Goal: Task Accomplishment & Management: Complete application form

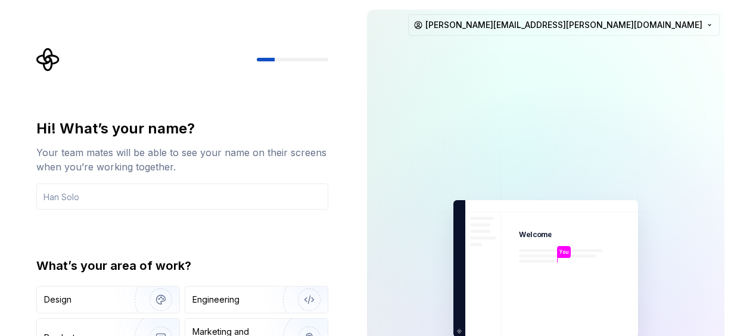
click at [305, 113] on div "Hi! What’s your name? Your team mates will be able to see your name on their sc…" at bounding box center [185, 239] width 313 height 382
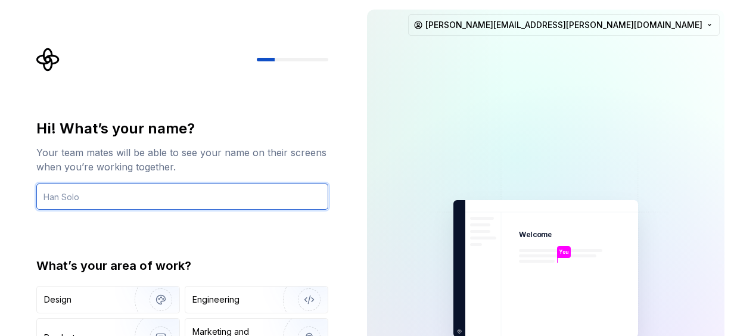
click at [94, 198] on input "text" at bounding box center [182, 196] width 292 height 26
type input "Diana Silas"
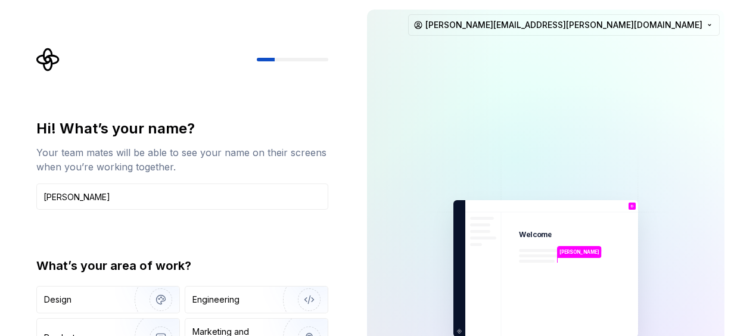
click at [264, 242] on div "Hi! What’s your name? Your team mates will be able to see your name on their sc…" at bounding box center [182, 254] width 292 height 270
click at [233, 248] on div "Hi! What’s your name? Your team mates will be able to see your name on their sc…" at bounding box center [182, 254] width 292 height 270
click at [305, 110] on div "Hi! What’s your name? Your team mates will be able to see your name on their sc…" at bounding box center [185, 239] width 313 height 382
click at [83, 303] on div "Design" at bounding box center [81, 300] width 75 height 12
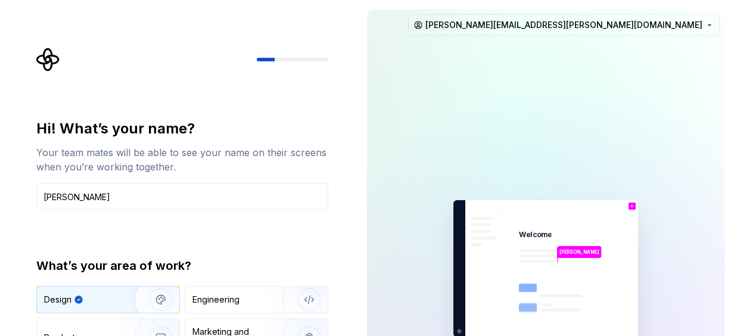
click at [552, 141] on img at bounding box center [545, 269] width 268 height 313
click at [309, 250] on div "Hi! What’s your name? Your team mates will be able to see your name on their sc…" at bounding box center [182, 254] width 292 height 270
click at [328, 267] on div "What’s your area of work?" at bounding box center [182, 265] width 292 height 17
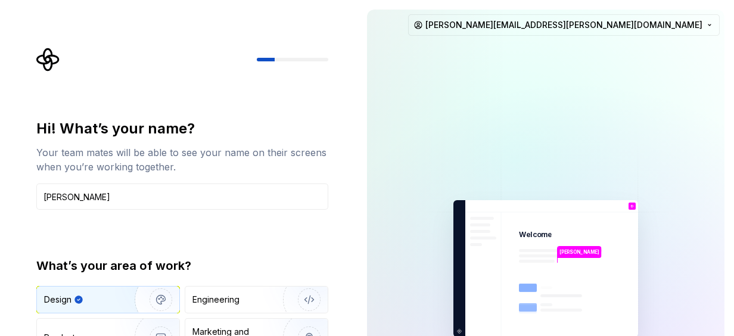
click at [204, 44] on div "Hi! What’s your name? Your team mates will be able to see your name on their sc…" at bounding box center [178, 268] width 357 height 537
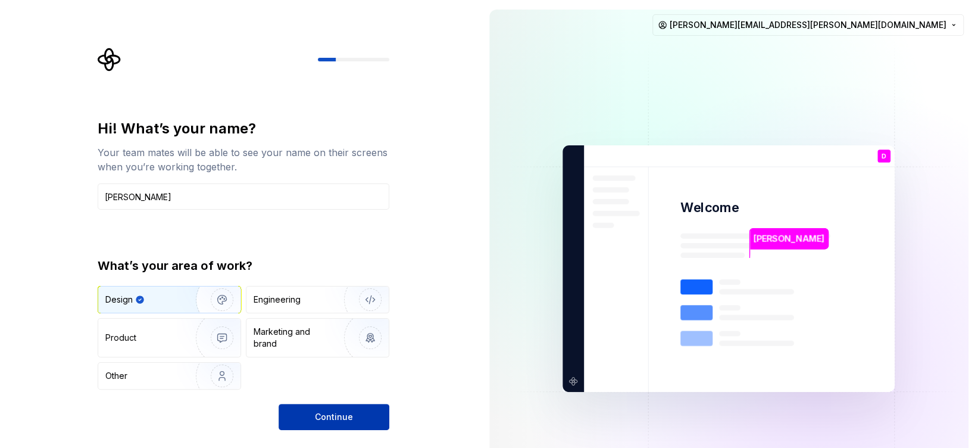
click at [345, 335] on span "Continue" at bounding box center [334, 417] width 38 height 12
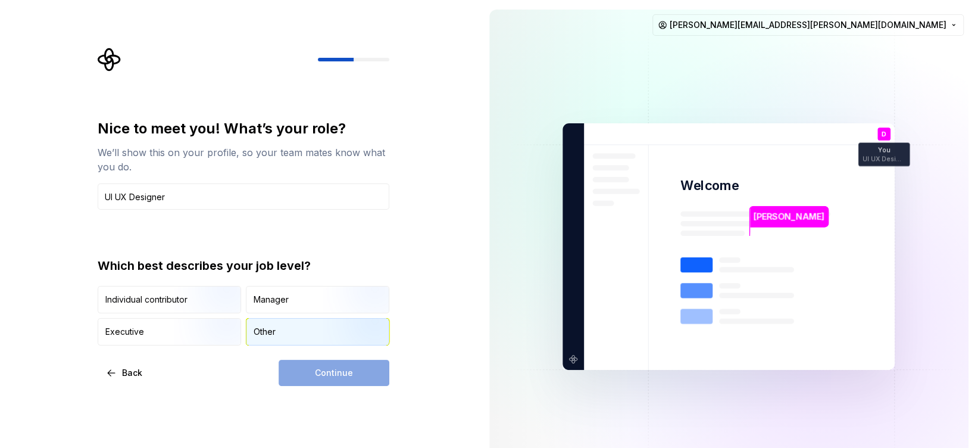
type input "UI UX Designer"
click at [275, 332] on div "Other" at bounding box center [265, 332] width 22 height 12
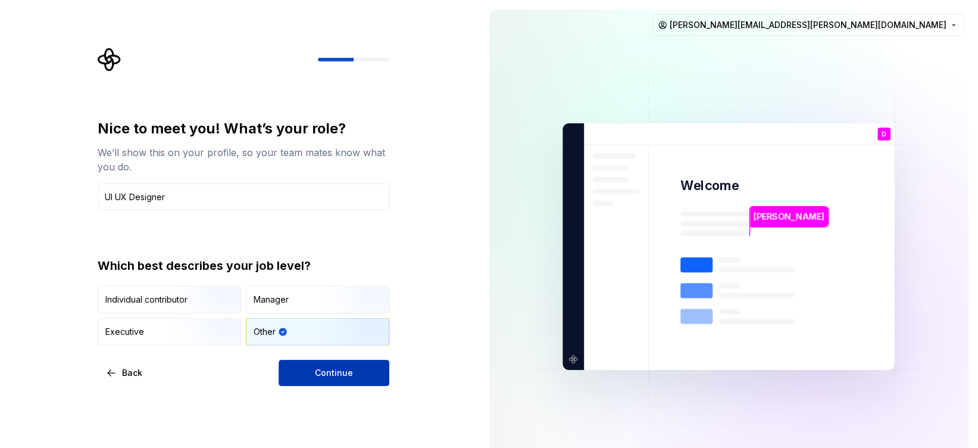
click at [361, 335] on button "Continue" at bounding box center [334, 373] width 111 height 26
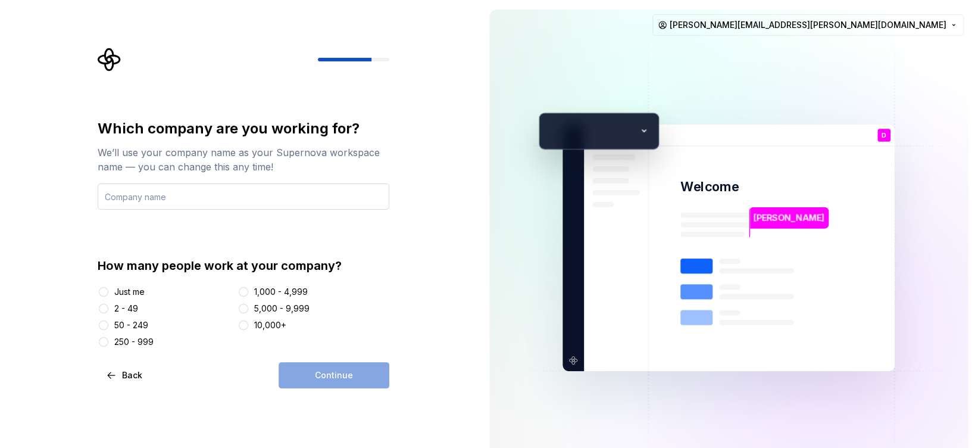
click at [123, 200] on input "text" at bounding box center [244, 196] width 292 height 26
type input "Accenture"
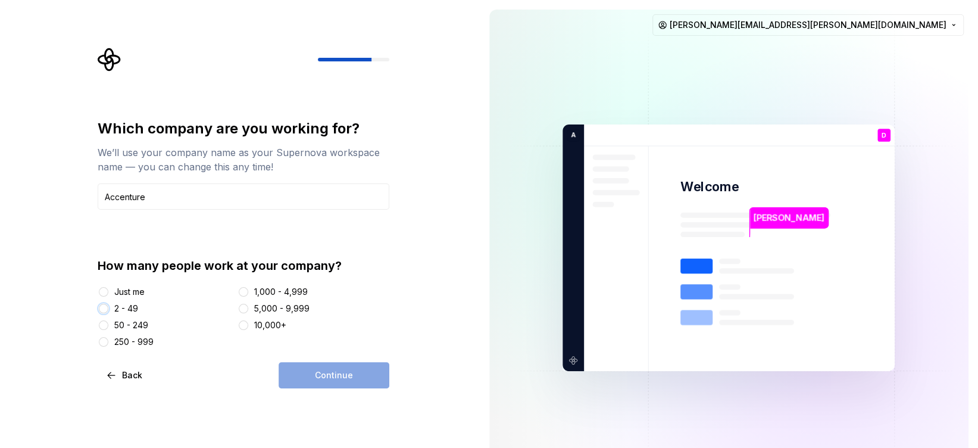
click at [101, 305] on button "2 - 49" at bounding box center [104, 309] width 10 height 10
click at [348, 335] on button "Continue" at bounding box center [334, 375] width 111 height 26
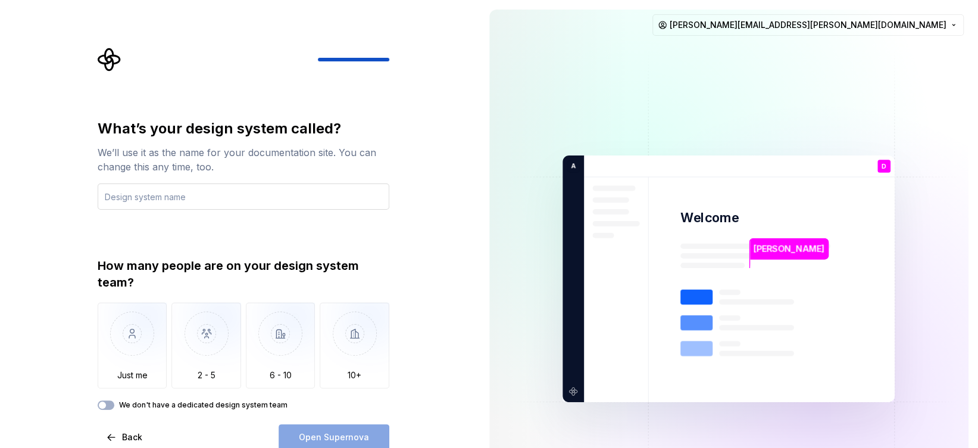
click at [190, 197] on input "text" at bounding box center [244, 196] width 292 height 26
click at [162, 199] on input "text" at bounding box center [244, 196] width 292 height 26
type input "OCCF"
click at [431, 335] on div "What’s your design system called? We’ll use it as the name for your documentati…" at bounding box center [240, 278] width 480 height 557
click at [205, 335] on img "button" at bounding box center [206, 343] width 70 height 80
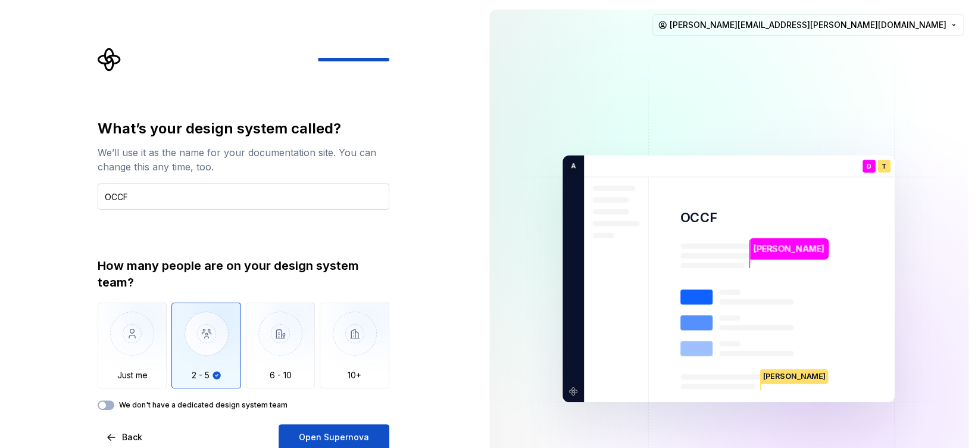
click at [150, 199] on input "OCCF" at bounding box center [244, 196] width 292 height 26
drag, startPoint x: 150, startPoint y: 199, endPoint x: 99, endPoint y: 198, distance: 50.6
click at [99, 198] on input "OCCF" at bounding box center [244, 196] width 292 height 26
click at [148, 198] on input "OCCF" at bounding box center [244, 196] width 292 height 26
click at [340, 335] on span "Open Supernova" at bounding box center [334, 437] width 70 height 12
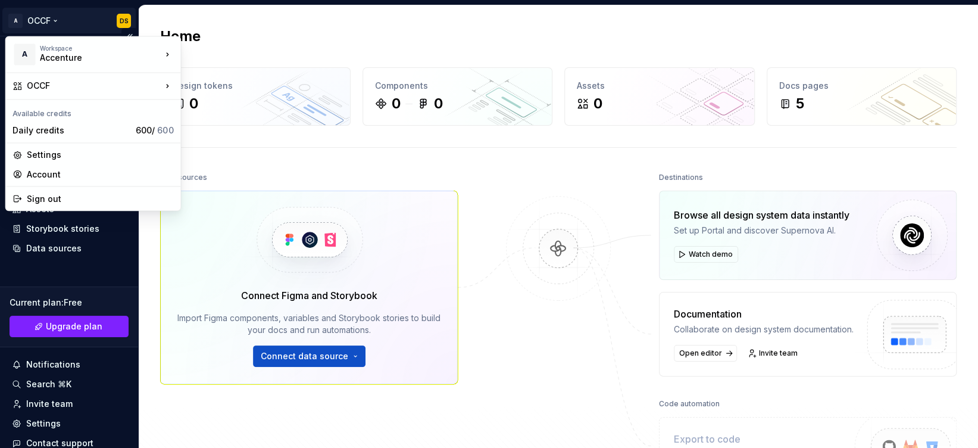
click at [54, 21] on html "A OCCF DS Home Documentation Analytics Code automation Design system data Desig…" at bounding box center [489, 224] width 978 height 448
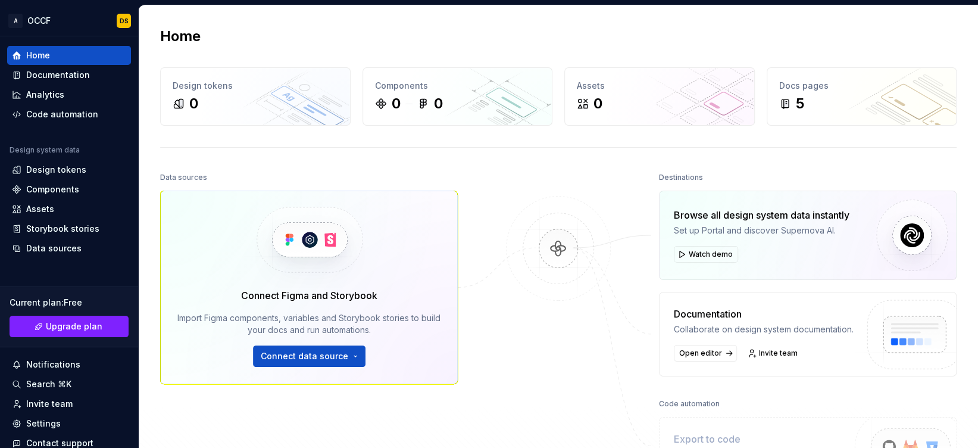
click at [386, 157] on html "A OCCF DS Home Documentation Analytics Code automation Design system data Desig…" at bounding box center [489, 224] width 978 height 448
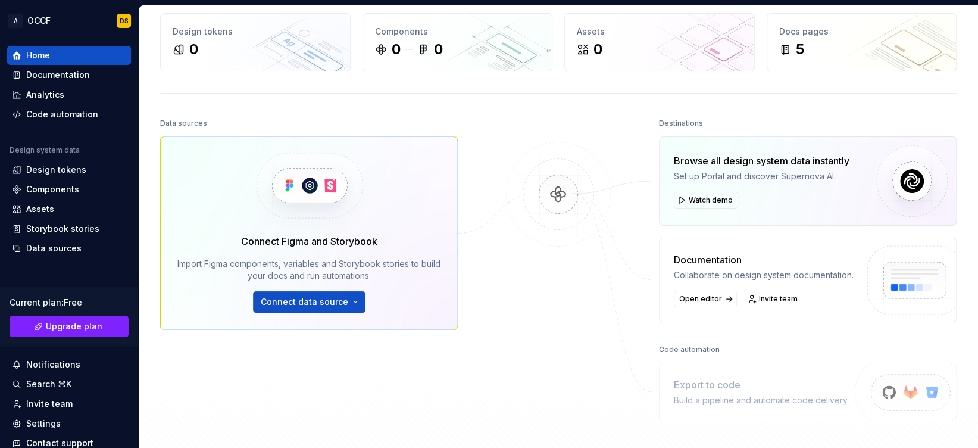
scroll to position [79, 0]
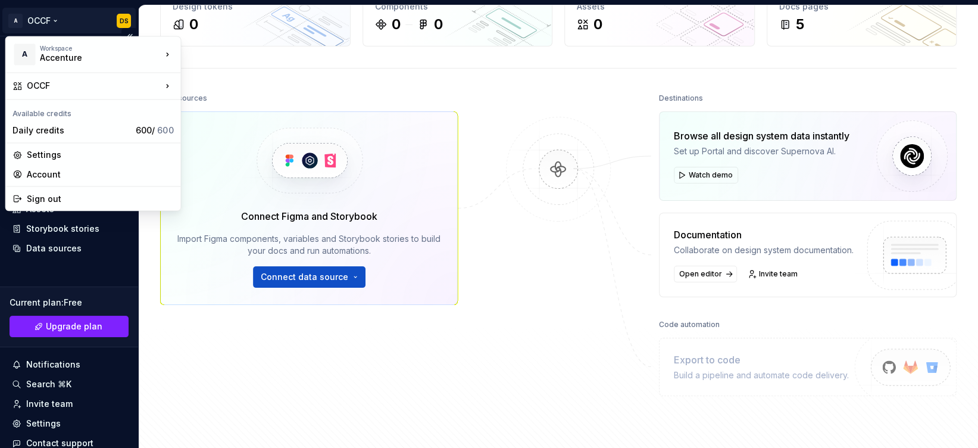
click at [52, 19] on html "A OCCF DS Home Documentation Analytics Code automation Design system data Desig…" at bounding box center [489, 224] width 978 height 448
click at [43, 200] on div "Sign out" at bounding box center [100, 198] width 146 height 12
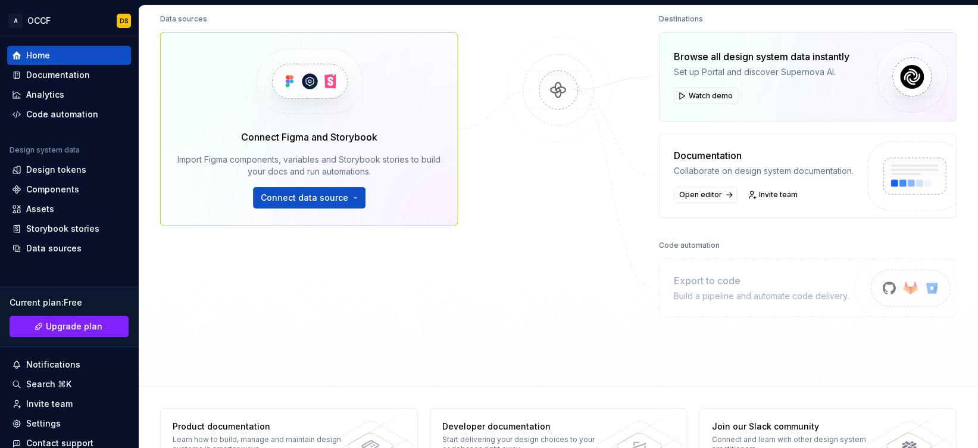
scroll to position [0, 0]
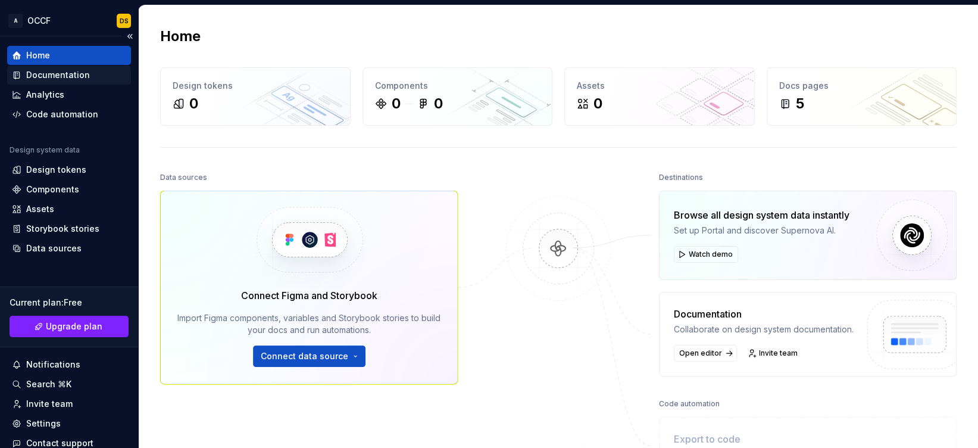
click at [76, 73] on div "Documentation" at bounding box center [58, 75] width 64 height 12
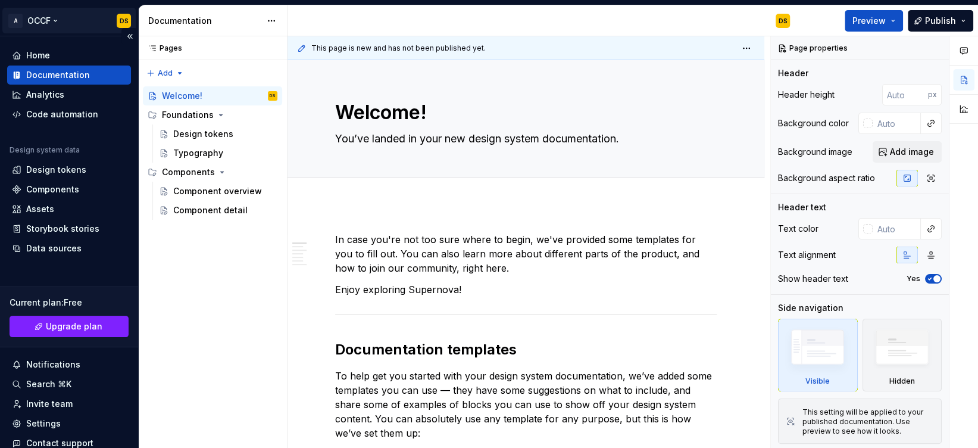
click at [57, 17] on html "A OCCF DS Home Documentation Analytics Code automation Design system data Desig…" at bounding box center [489, 224] width 978 height 448
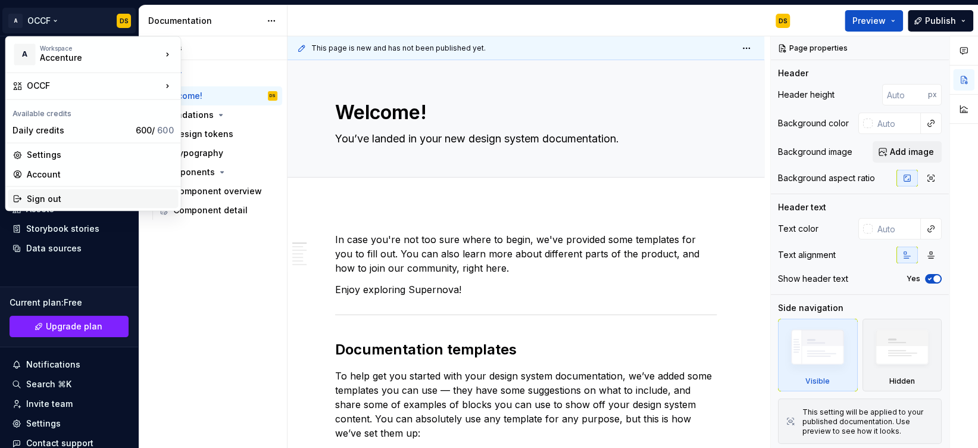
click at [89, 194] on div "Sign out" at bounding box center [100, 198] width 146 height 12
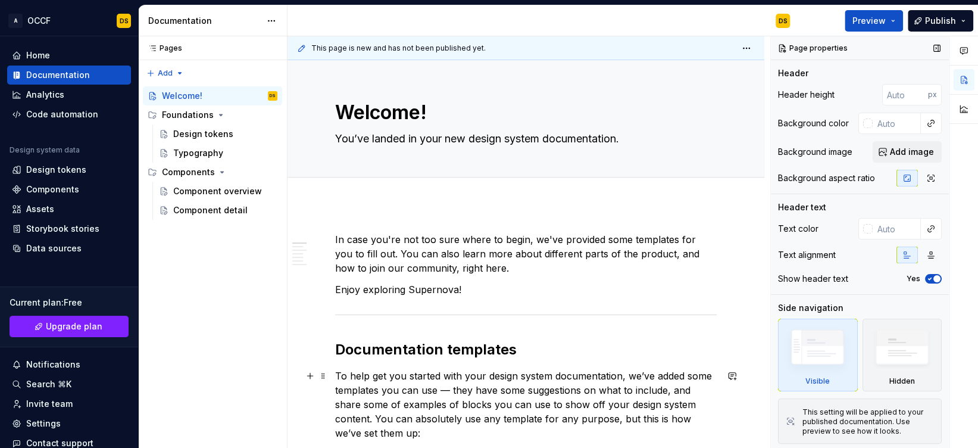
type textarea "*"
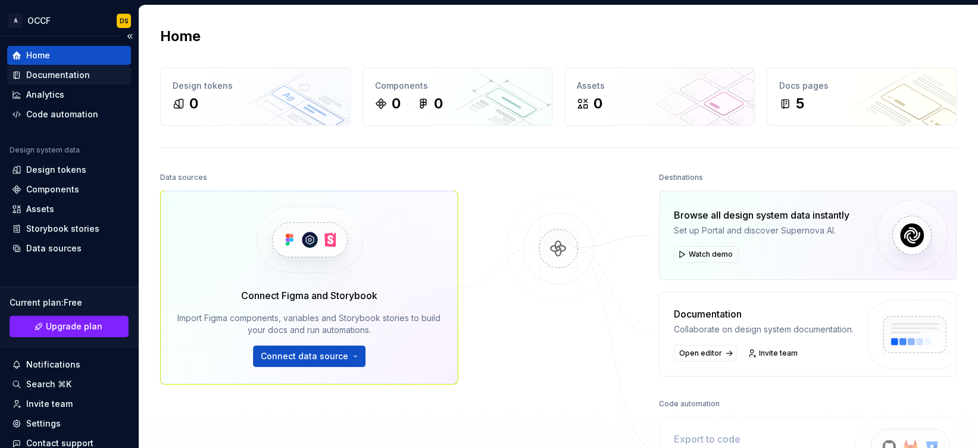
click at [63, 80] on div "Documentation" at bounding box center [58, 75] width 64 height 12
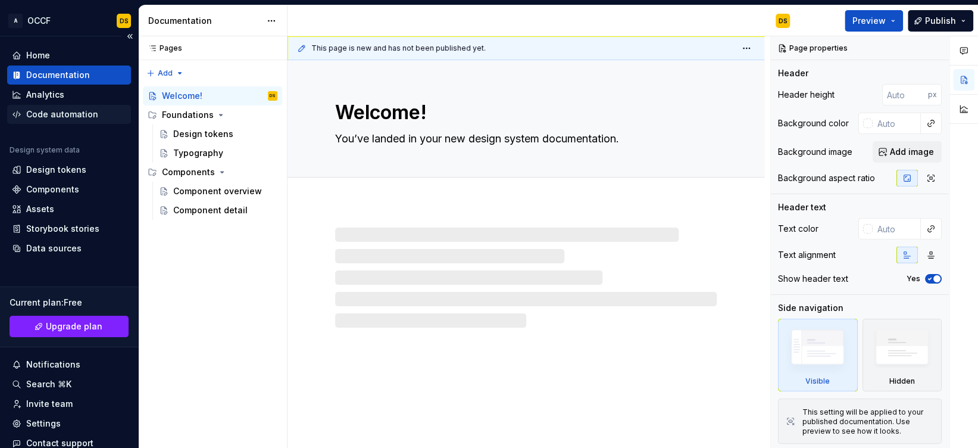
type textarea "*"
click at [57, 207] on div "Assets" at bounding box center [69, 209] width 114 height 12
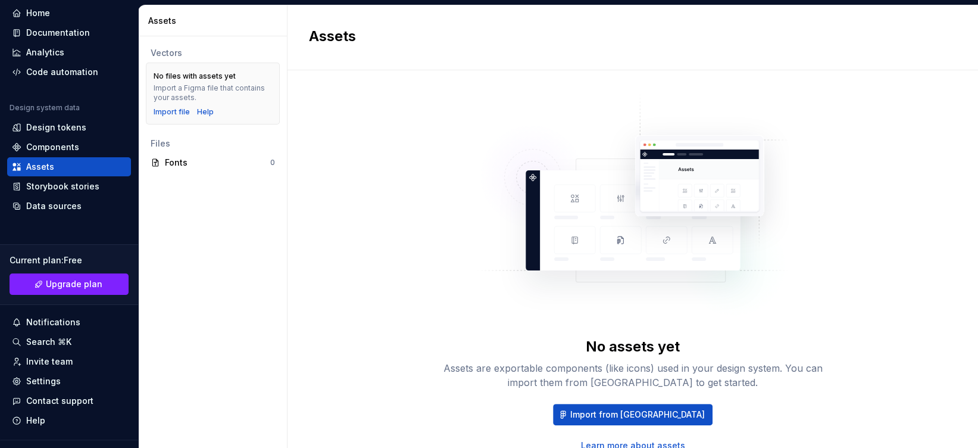
scroll to position [65, 0]
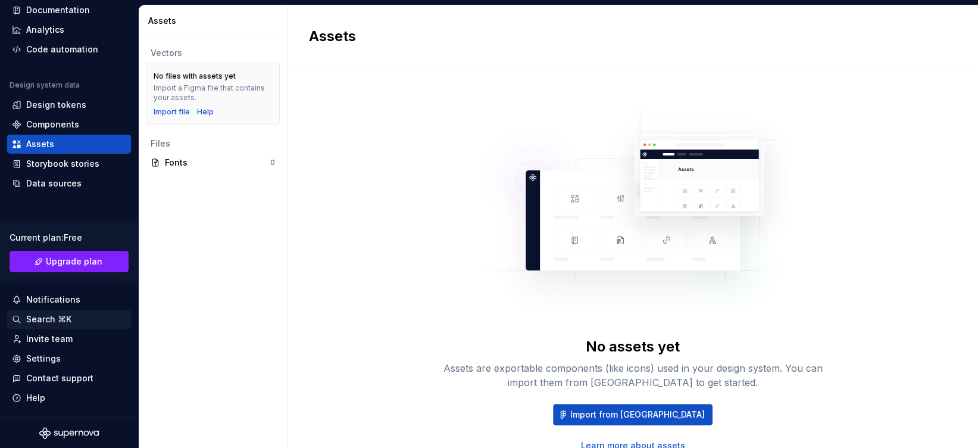
click at [43, 320] on div "Search ⌘K" at bounding box center [48, 319] width 45 height 12
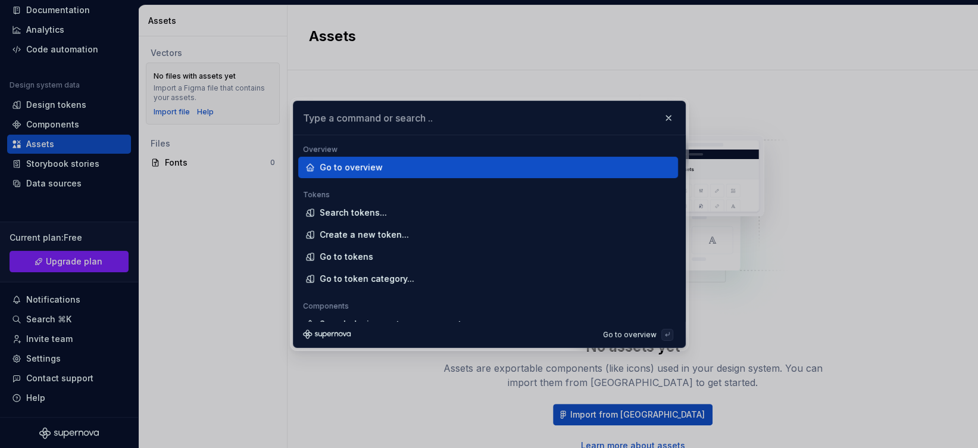
click at [354, 122] on input "text" at bounding box center [490, 117] width 392 height 33
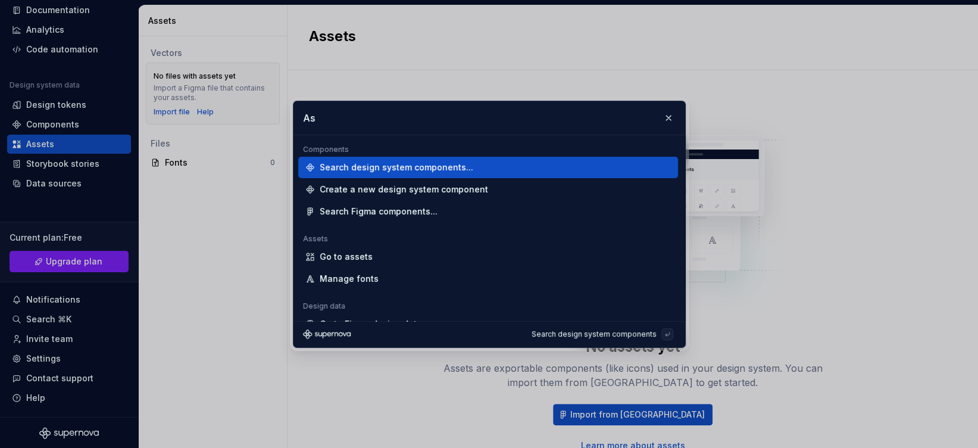
type input "A"
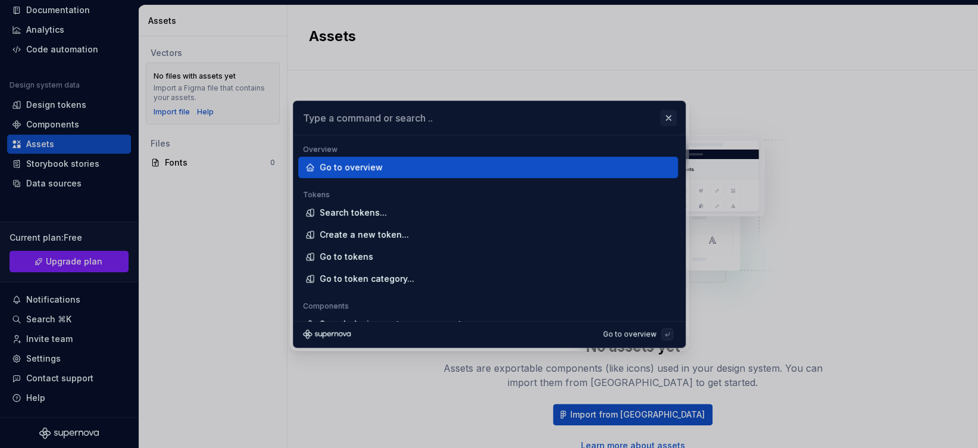
click at [670, 112] on button "button" at bounding box center [668, 118] width 17 height 17
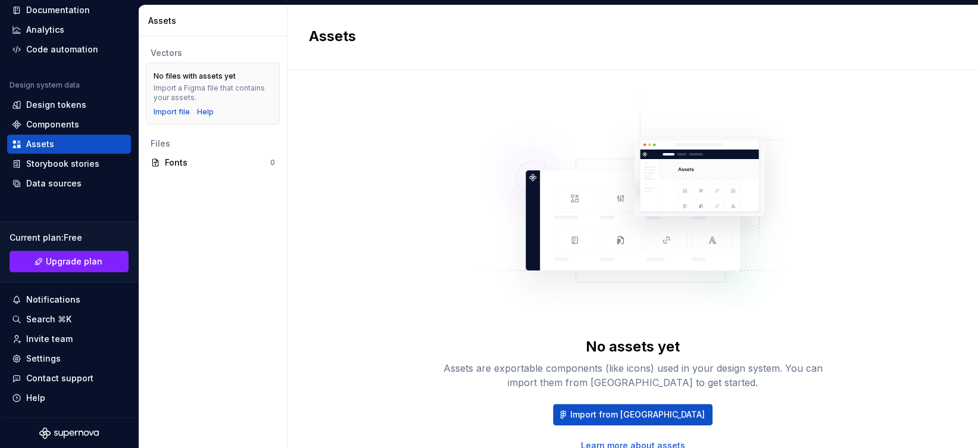
click at [803, 102] on div "No assets yet Assets are exportable components (like icons) used in your design…" at bounding box center [632, 272] width 381 height 360
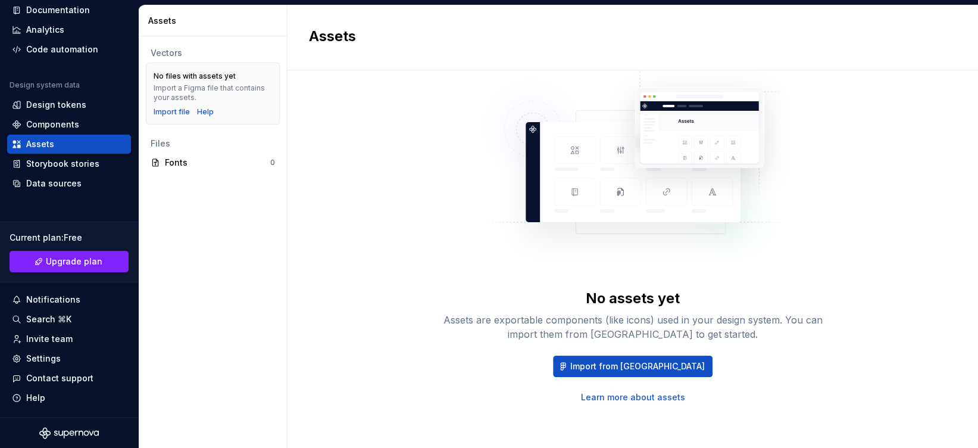
scroll to position [0, 0]
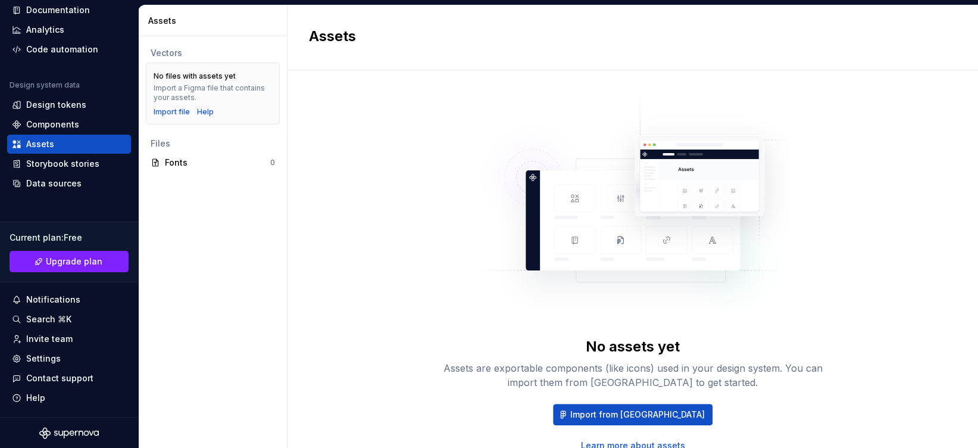
click at [210, 222] on div "Vectors No files with assets yet Import a Figma file that contains your assets.…" at bounding box center [213, 241] width 148 height 411
